Goal: Task Accomplishment & Management: Use online tool/utility

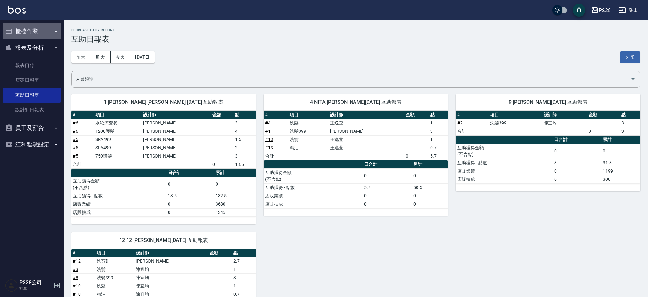
click at [25, 32] on button "櫃檯作業" at bounding box center [32, 31] width 59 height 17
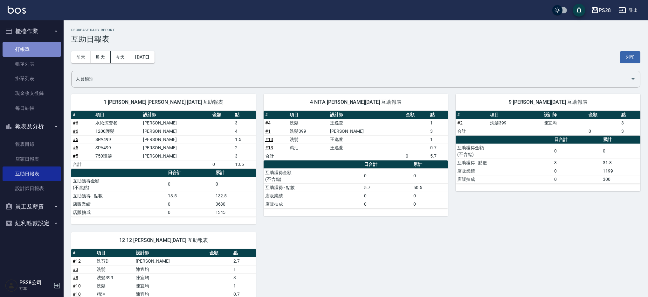
click at [26, 52] on link "打帳單" at bounding box center [32, 49] width 59 height 15
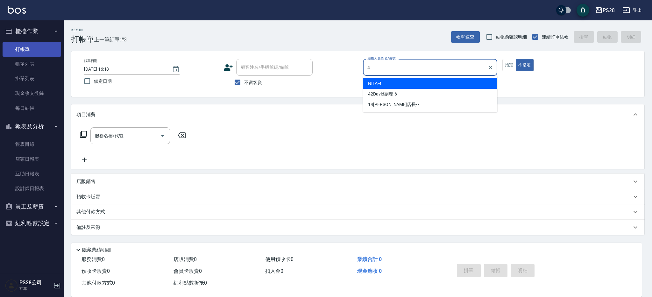
type input "NITA-4"
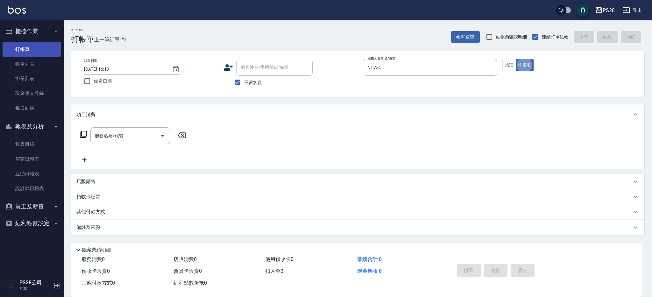
type button "false"
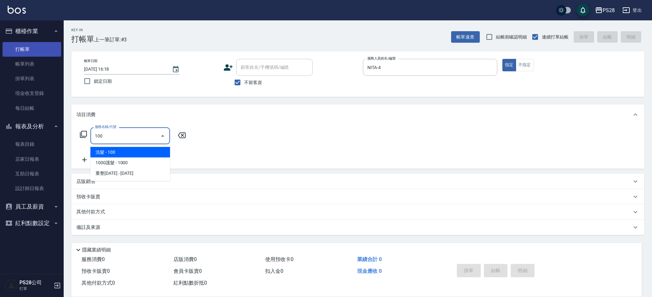
type input "洗髮(100)"
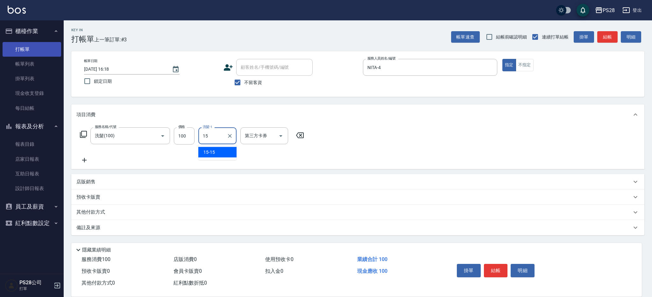
type input "15-15"
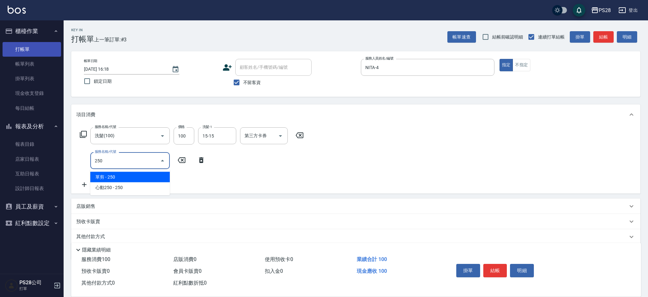
type input "單剪(250)"
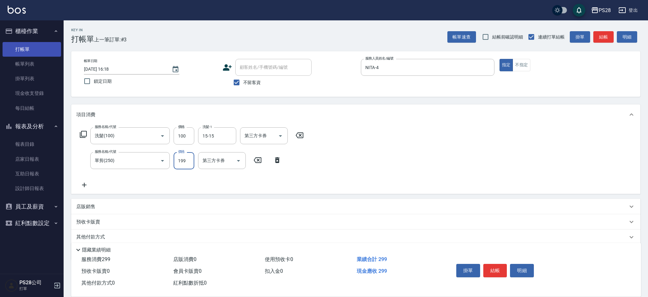
type input "199"
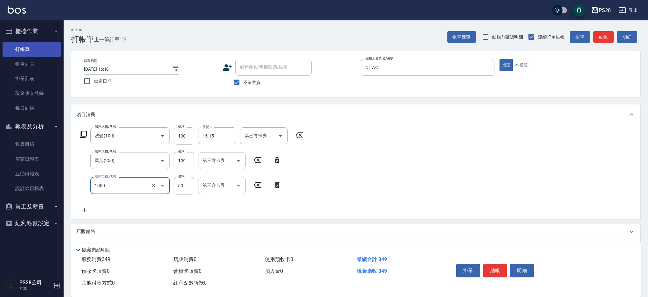
type input "精油(1050)"
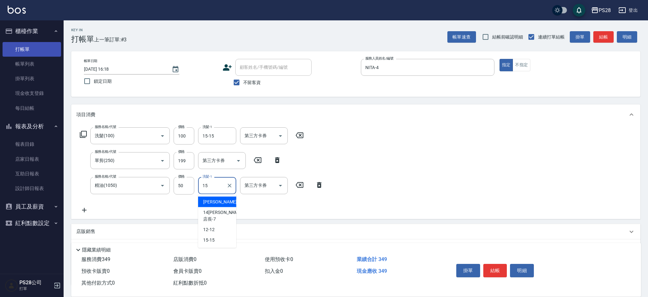
type input "15-15"
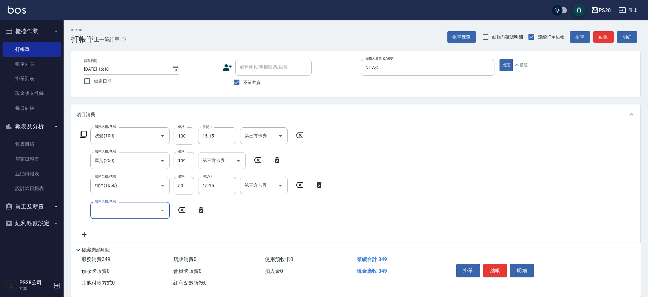
click at [500, 267] on button "結帳" at bounding box center [496, 270] width 24 height 13
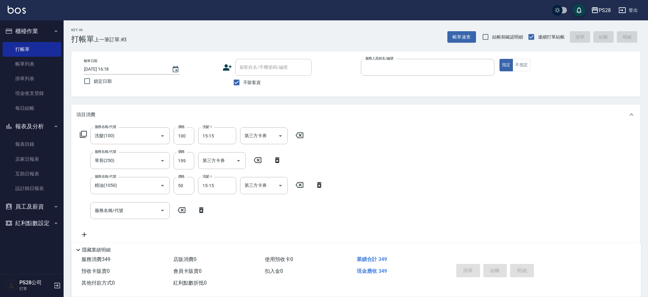
type input "9"
type input "[DATE] 16:19"
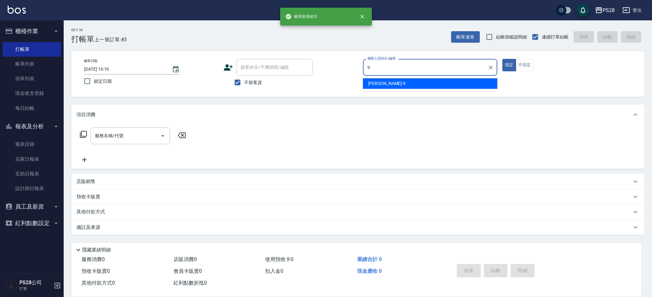
type input "Sandy-9"
type button "true"
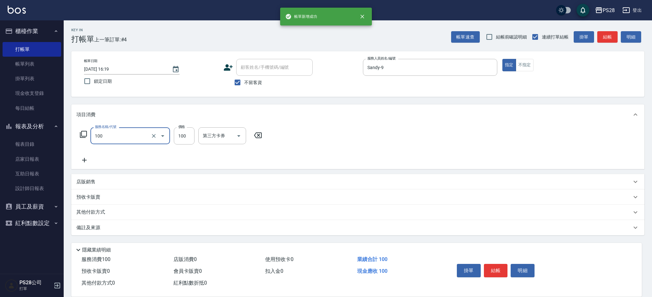
type input "洗髮(100)"
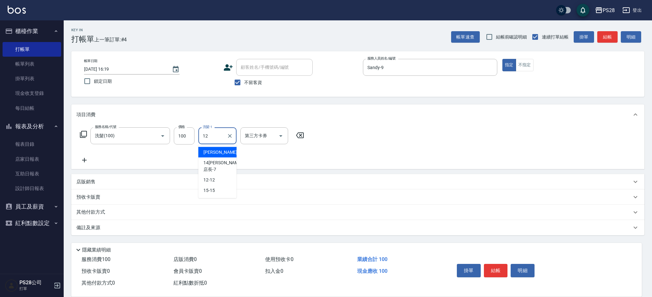
type input "12-12"
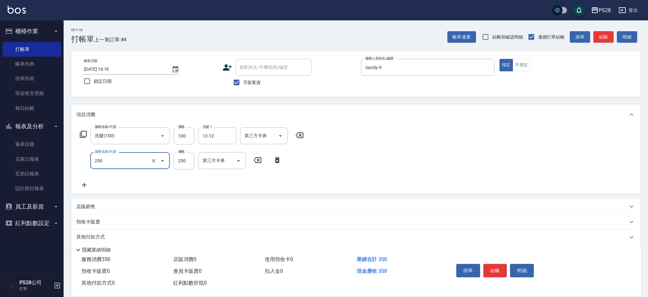
type input "單剪(250)"
type input "149"
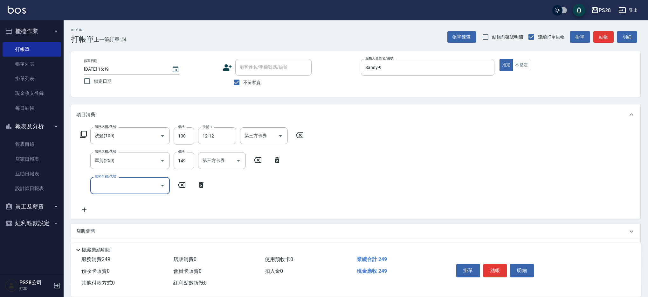
click at [502, 268] on button "結帳" at bounding box center [496, 270] width 24 height 13
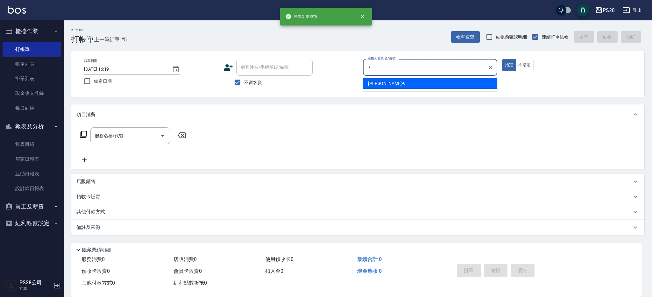
type input "Sandy-9"
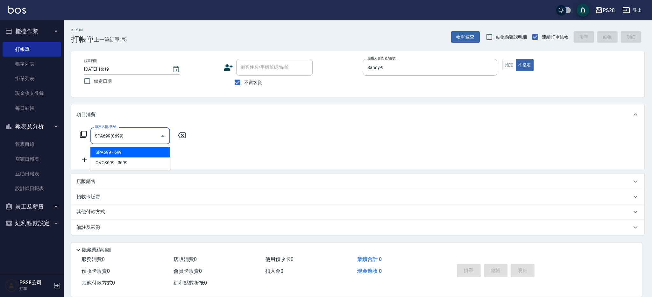
type input "SPA699(0699)"
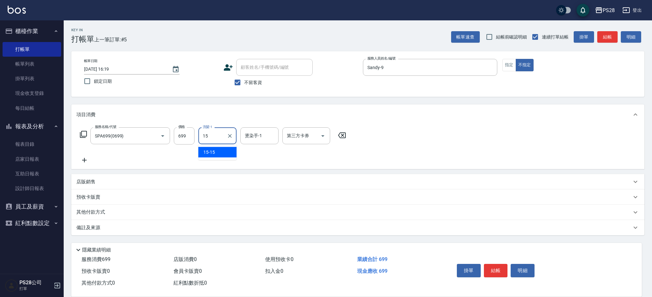
type input "15-15"
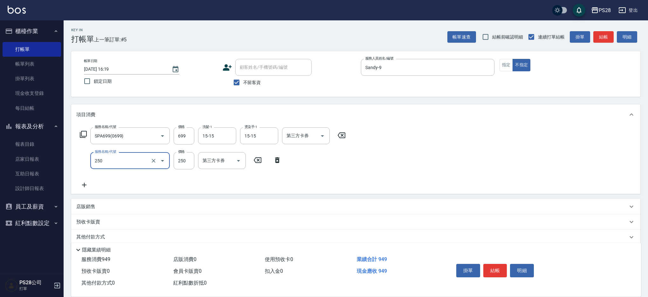
type input "單剪(250)"
type input "149"
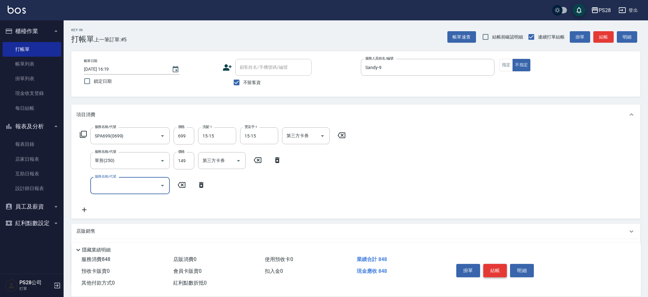
click at [490, 266] on button "結帳" at bounding box center [496, 270] width 24 height 13
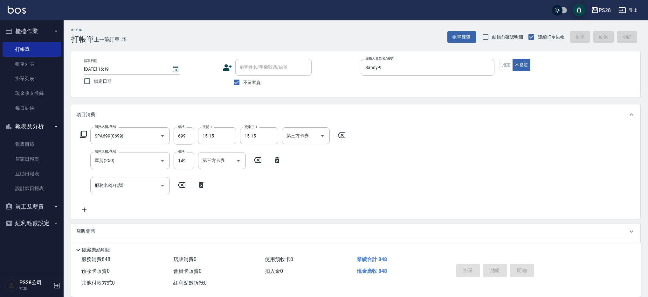
type input "[DATE] 16:20"
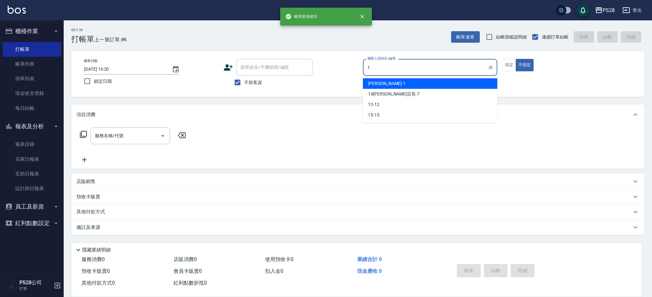
type input "[PERSON_NAME]-1"
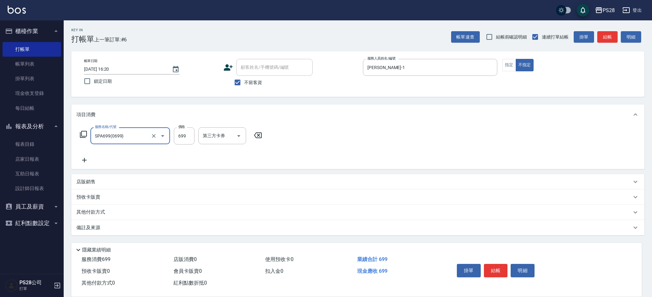
type input "SPA699(0699)"
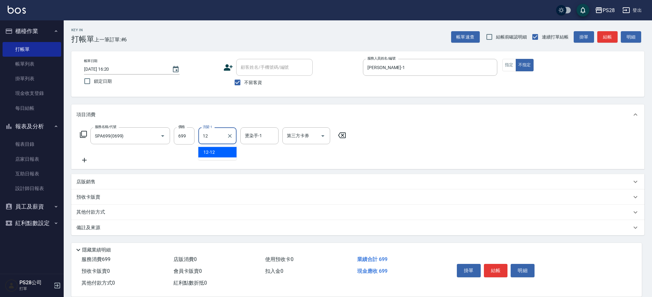
type input "12-12"
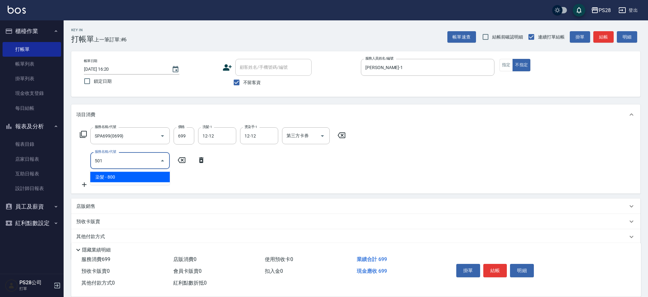
type input "染髮(501)"
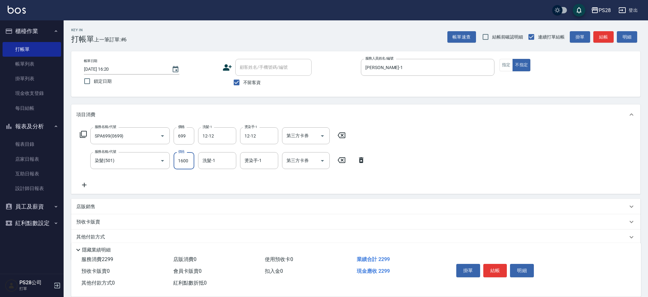
type input "1600"
type input "12-12"
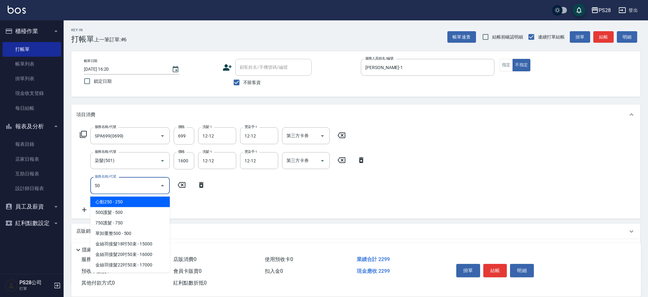
type input "5"
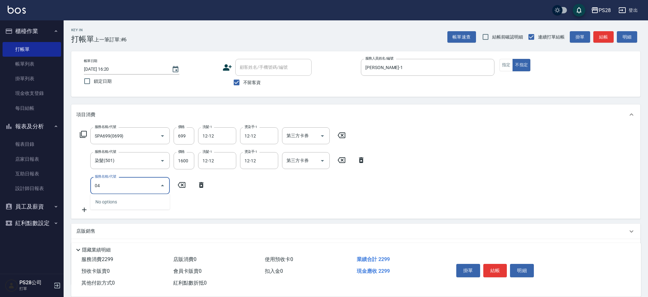
type input "0"
type input "750護髮(404)"
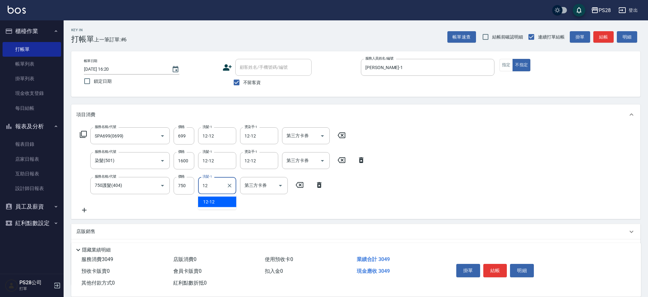
type input "12-12"
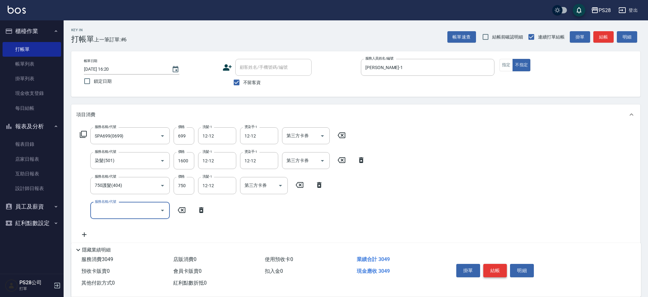
click at [497, 271] on button "結帳" at bounding box center [496, 270] width 24 height 13
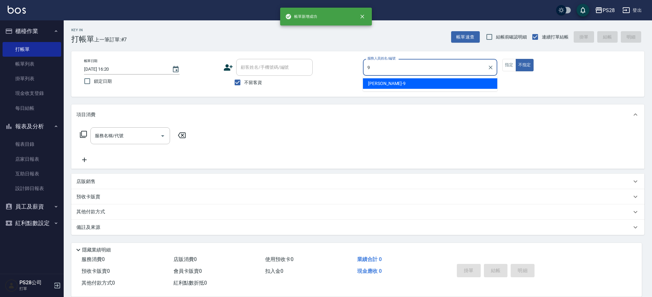
type input "Sandy-9"
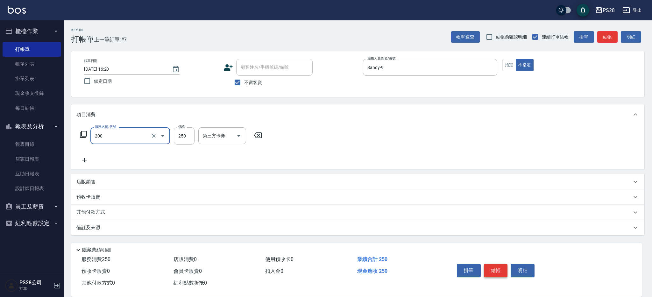
type input "New洗專案(200)"
type input "200"
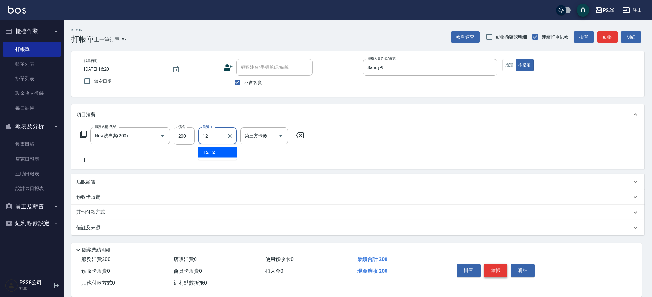
type input "12-12"
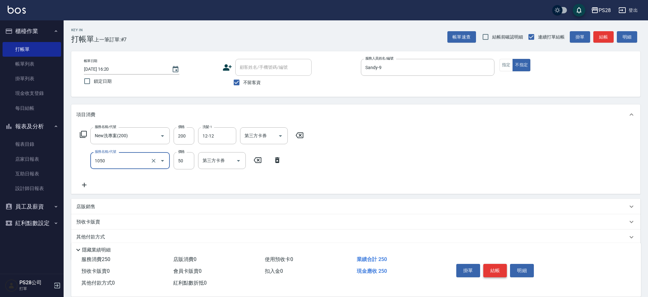
type input "精油(1050)"
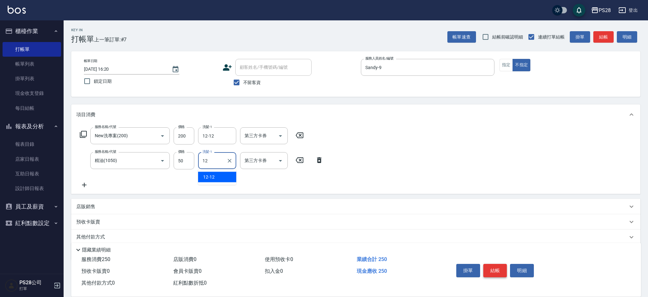
type input "12-12"
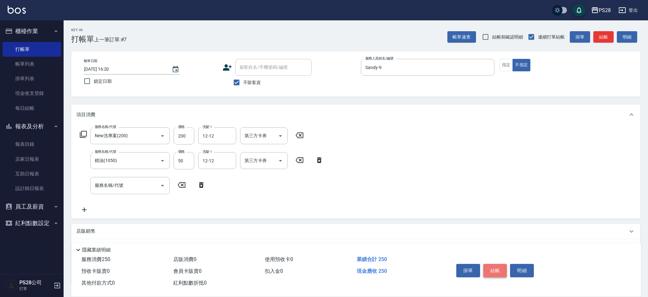
click at [494, 270] on button "結帳" at bounding box center [496, 270] width 24 height 13
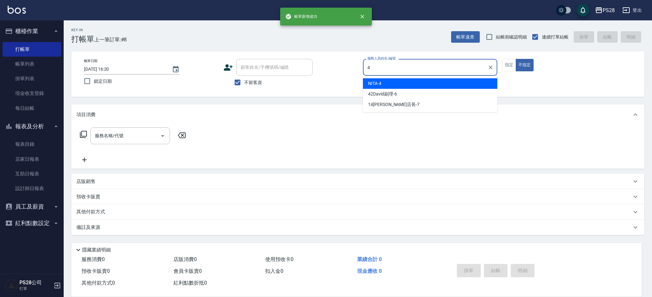
type input "NITA-4"
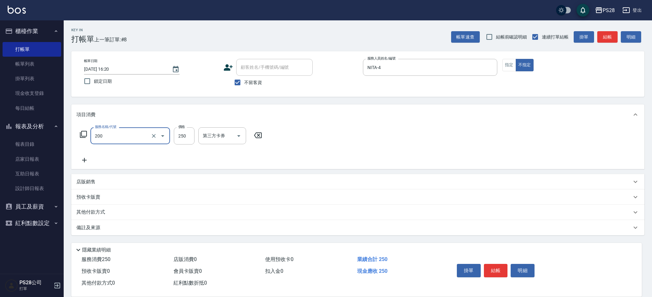
type input "New洗專案(200)"
type input "200"
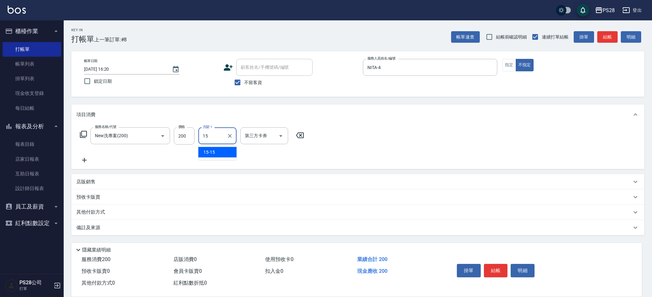
type input "15-15"
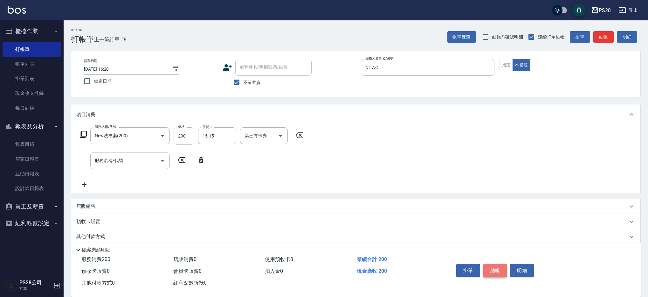
click at [487, 267] on button "結帳" at bounding box center [496, 270] width 24 height 13
